Goal: Navigation & Orientation: Find specific page/section

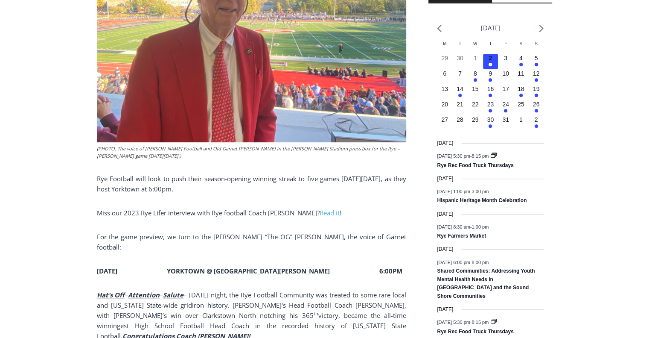
scroll to position [342, 0]
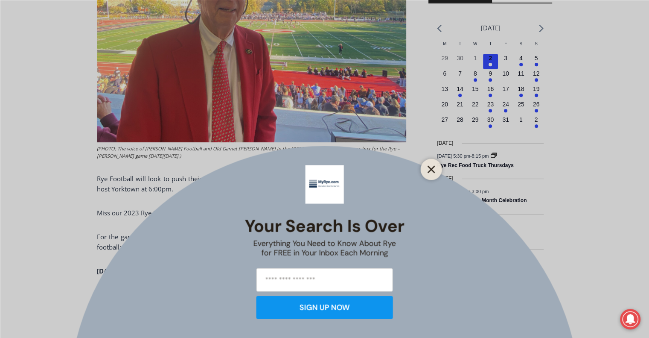
click at [429, 169] on icon "Close" at bounding box center [432, 169] width 8 height 8
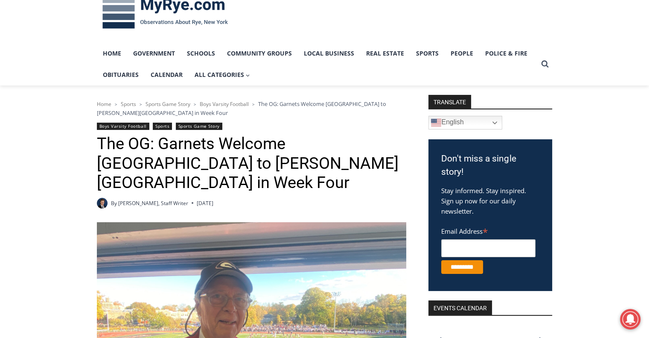
scroll to position [0, 0]
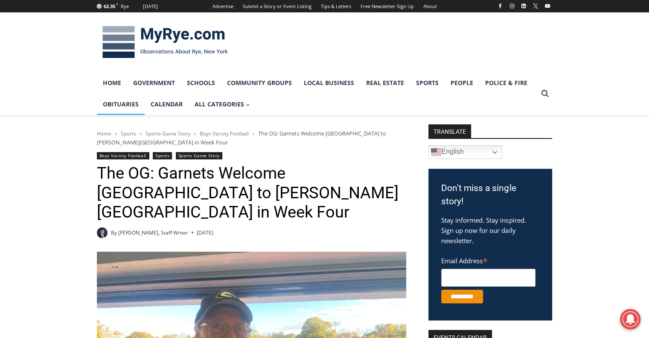
click at [129, 105] on link "Obituaries" at bounding box center [121, 104] width 48 height 21
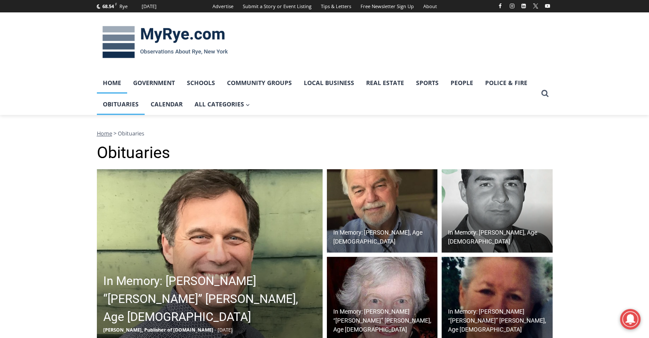
click at [116, 86] on link "Home" at bounding box center [112, 82] width 30 height 21
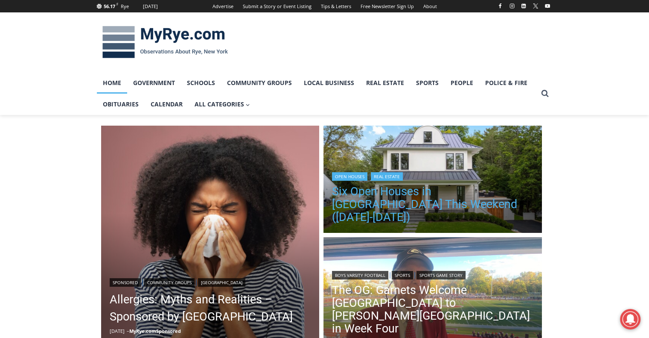
click at [444, 207] on link "Six Open Houses in [GEOGRAPHIC_DATA] This Weekend ([DATE]-[DATE])" at bounding box center [433, 204] width 202 height 38
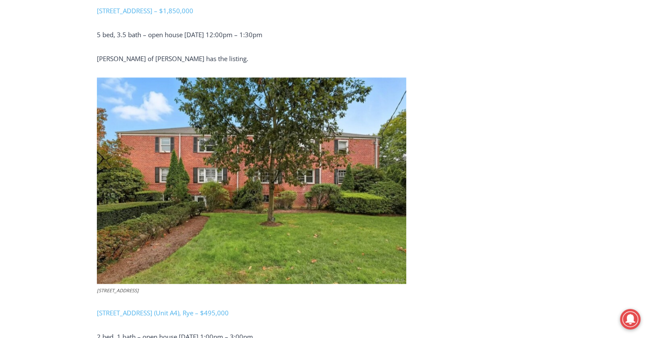
scroll to position [1366, 0]
